Goal: Information Seeking & Learning: Understand process/instructions

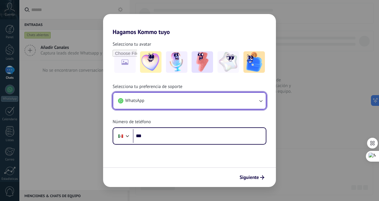
click at [261, 102] on icon "button" at bounding box center [261, 101] width 6 height 6
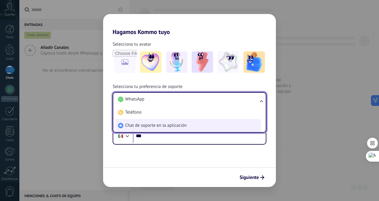
click at [182, 126] on span "Chat de soporte en la aplicación" at bounding box center [155, 126] width 61 height 6
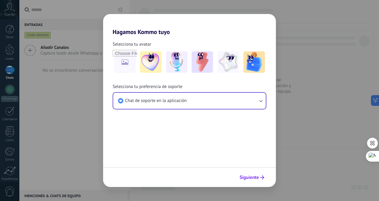
click at [248, 179] on span "Siguiente" at bounding box center [249, 177] width 19 height 4
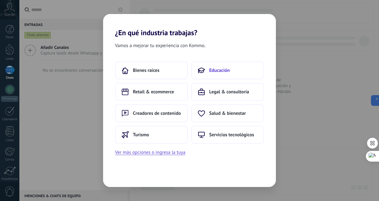
click at [209, 72] on button "Educación" at bounding box center [227, 70] width 73 height 18
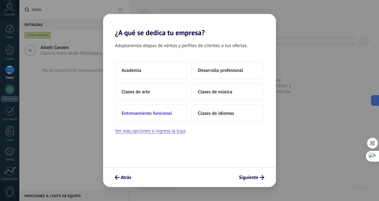
click at [155, 113] on span "Entrenamiento funcional" at bounding box center [147, 113] width 50 height 6
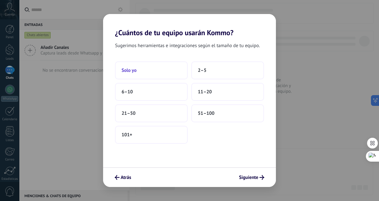
click at [138, 75] on button "Solo yo" at bounding box center [151, 70] width 73 height 18
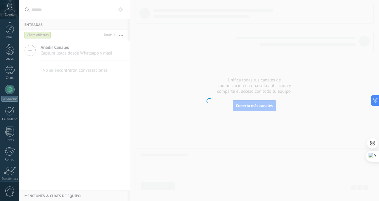
scroll to position [47, 0]
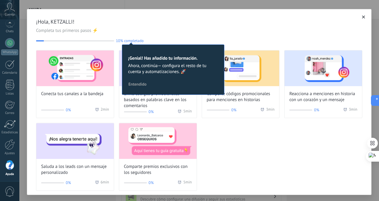
click at [137, 83] on span "Entendido" at bounding box center [137, 84] width 18 height 4
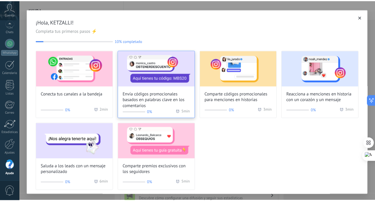
scroll to position [4, 0]
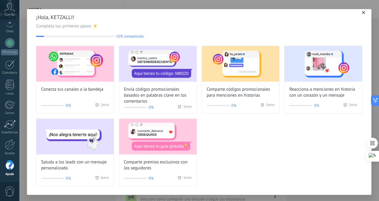
drag, startPoint x: 272, startPoint y: 141, endPoint x: 257, endPoint y: 154, distance: 19.4
click at [257, 154] on div "Conecta tus canales a la bandeja 0% 2 min Envía códigos promocionales basados e…" at bounding box center [199, 116] width 326 height 141
click at [362, 13] on use "button" at bounding box center [363, 12] width 3 height 3
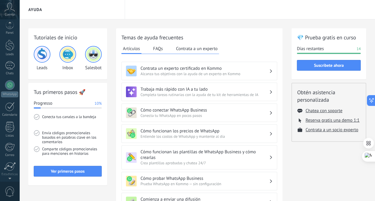
scroll to position [0, 0]
click at [13, 9] on icon at bounding box center [9, 7] width 10 height 9
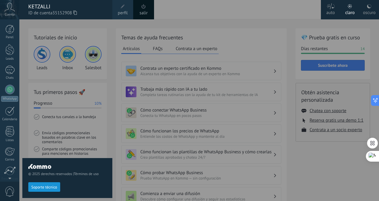
click at [193, 16] on div at bounding box center [208, 100] width 379 height 201
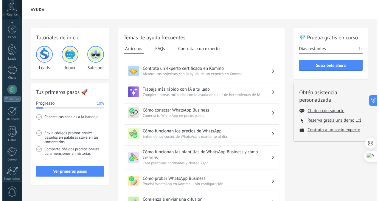
scroll to position [47, 0]
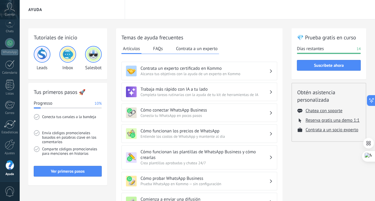
click at [47, 177] on div "Ver primeros pasos" at bounding box center [68, 175] width 68 height 19
click at [54, 174] on button "Ver primeros pasos" at bounding box center [68, 171] width 68 height 11
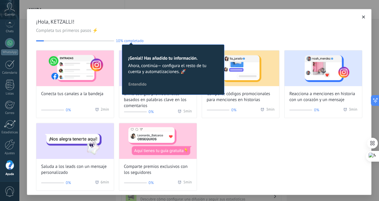
click at [135, 84] on span "Entendido" at bounding box center [137, 84] width 18 height 4
